Goal: Navigation & Orientation: Find specific page/section

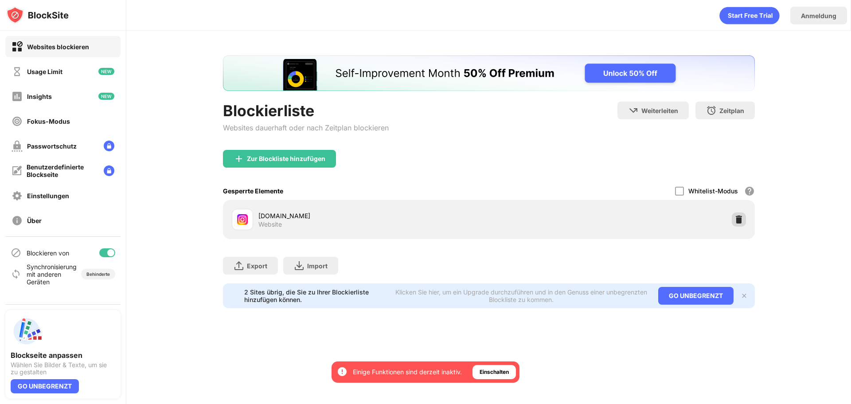
click at [738, 220] on img at bounding box center [738, 219] width 9 height 9
